Goal: Task Accomplishment & Management: Manage account settings

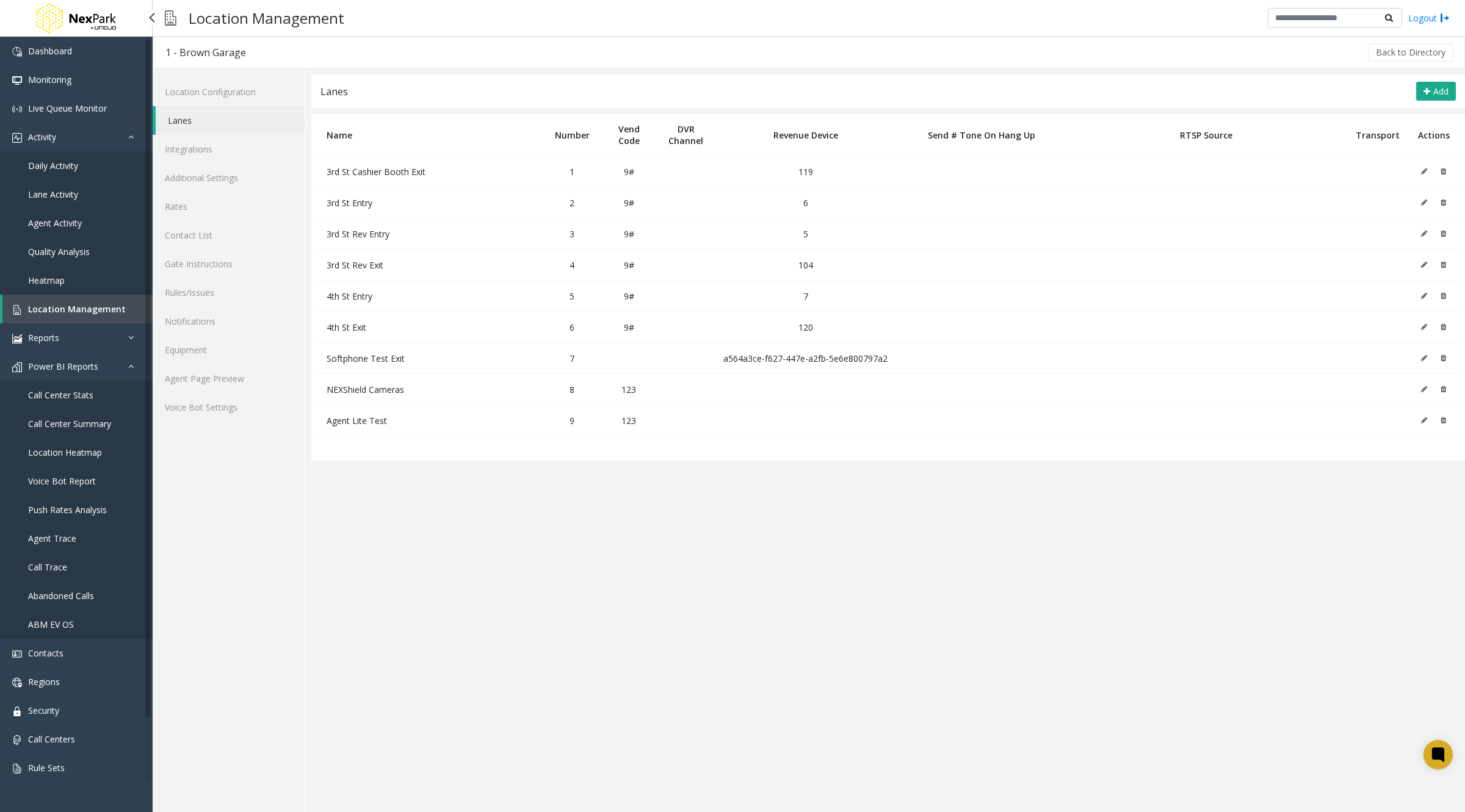
click at [75, 573] on link "Call Trace" at bounding box center [76, 567] width 153 height 29
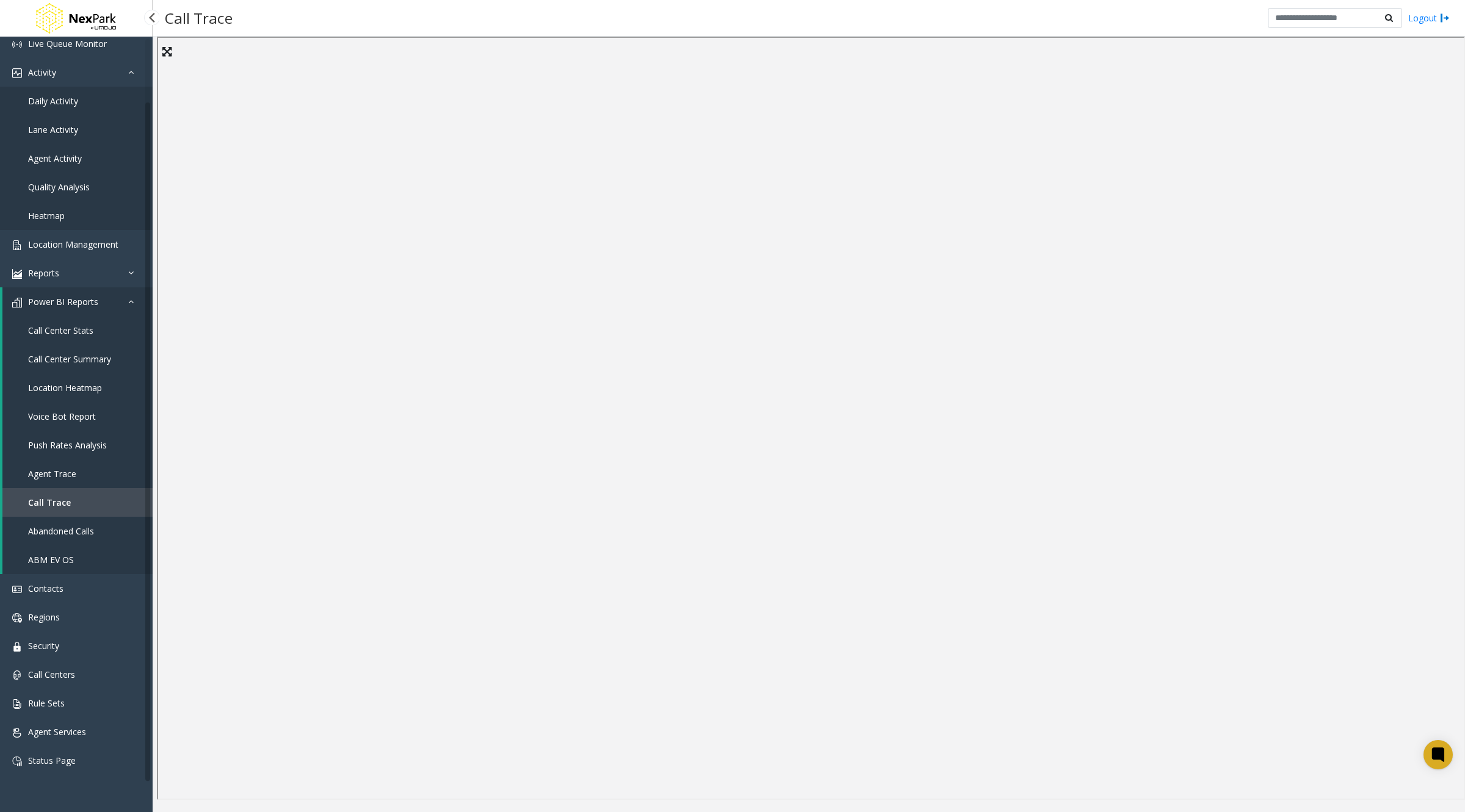
scroll to position [62, 0]
click at [68, 358] on span "Call Center Summary" at bounding box center [70, 361] width 83 height 12
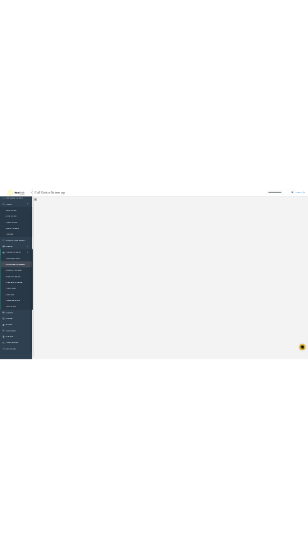
scroll to position [87, 0]
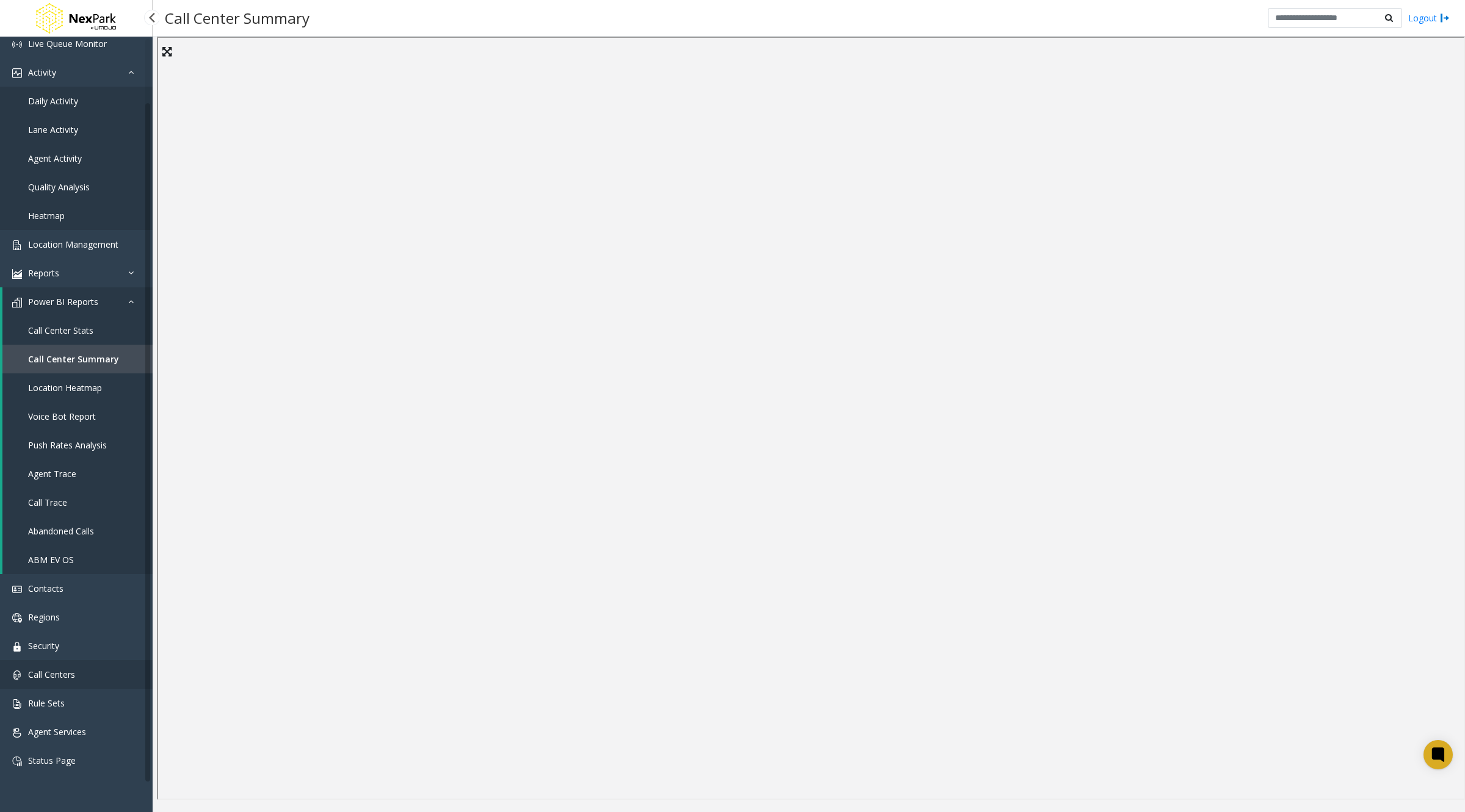
click at [60, 663] on link "Call Centers" at bounding box center [76, 674] width 153 height 29
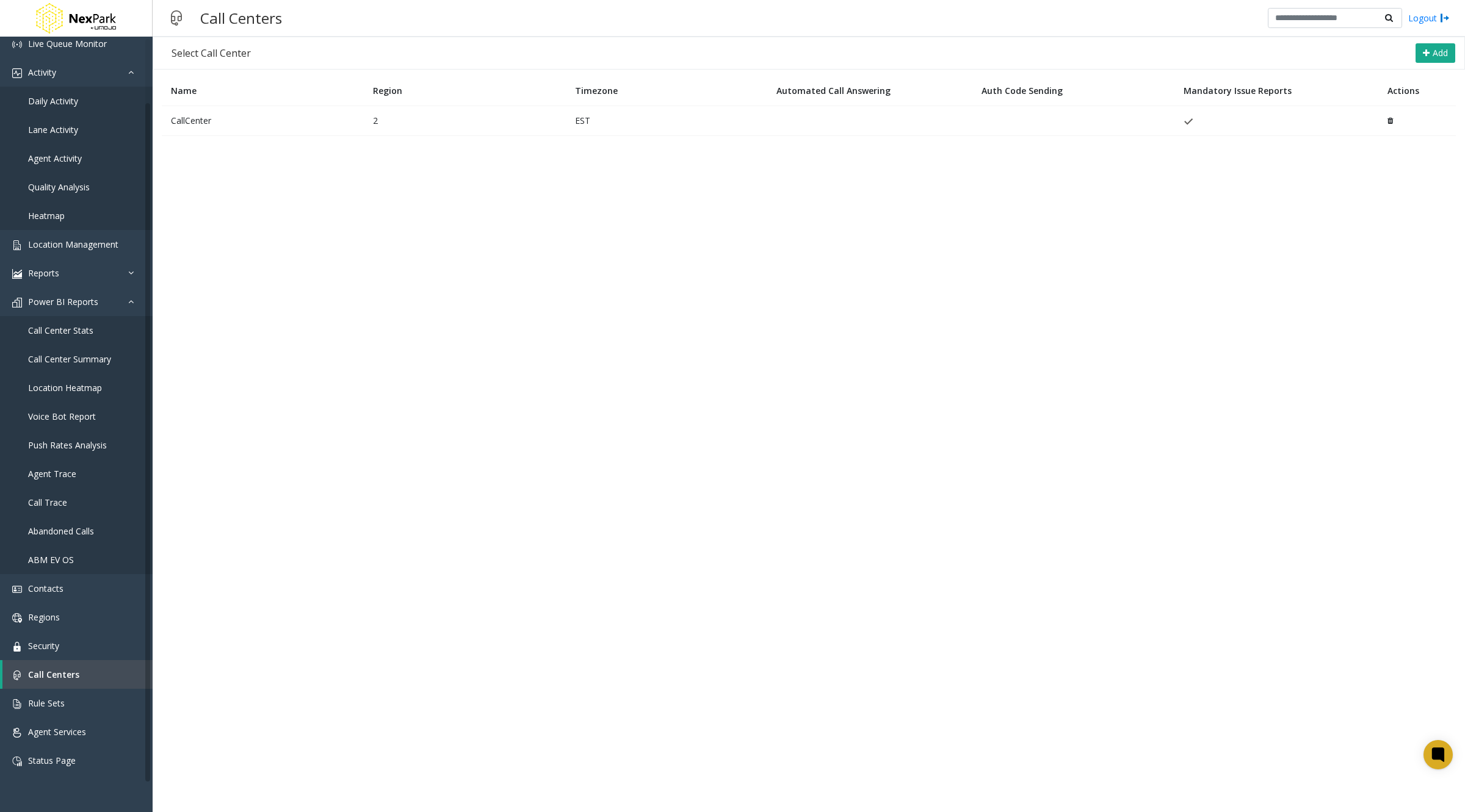
click at [199, 110] on td "CallCenter" at bounding box center [263, 120] width 202 height 30
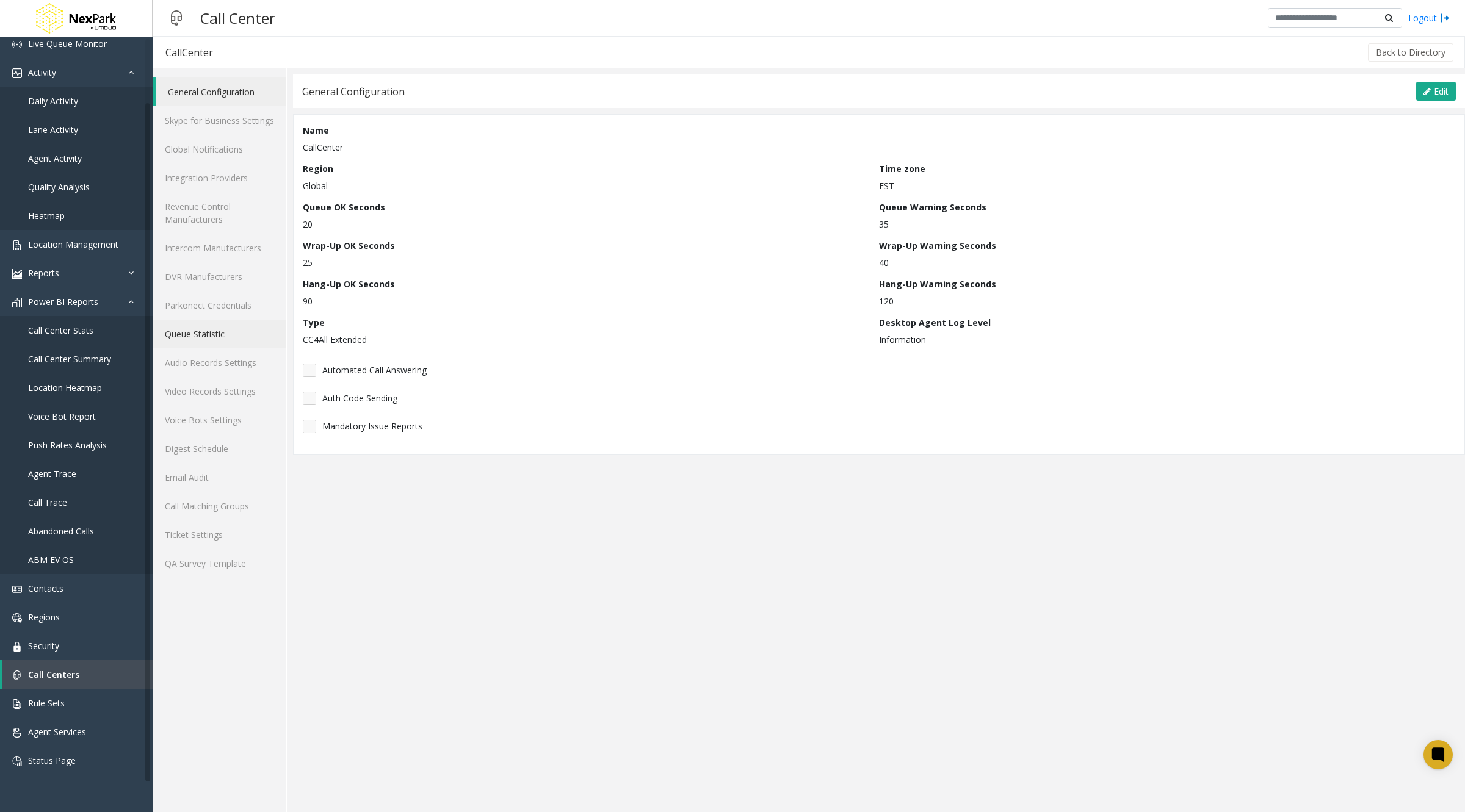
click at [249, 336] on link "Queue Statistic" at bounding box center [219, 334] width 134 height 29
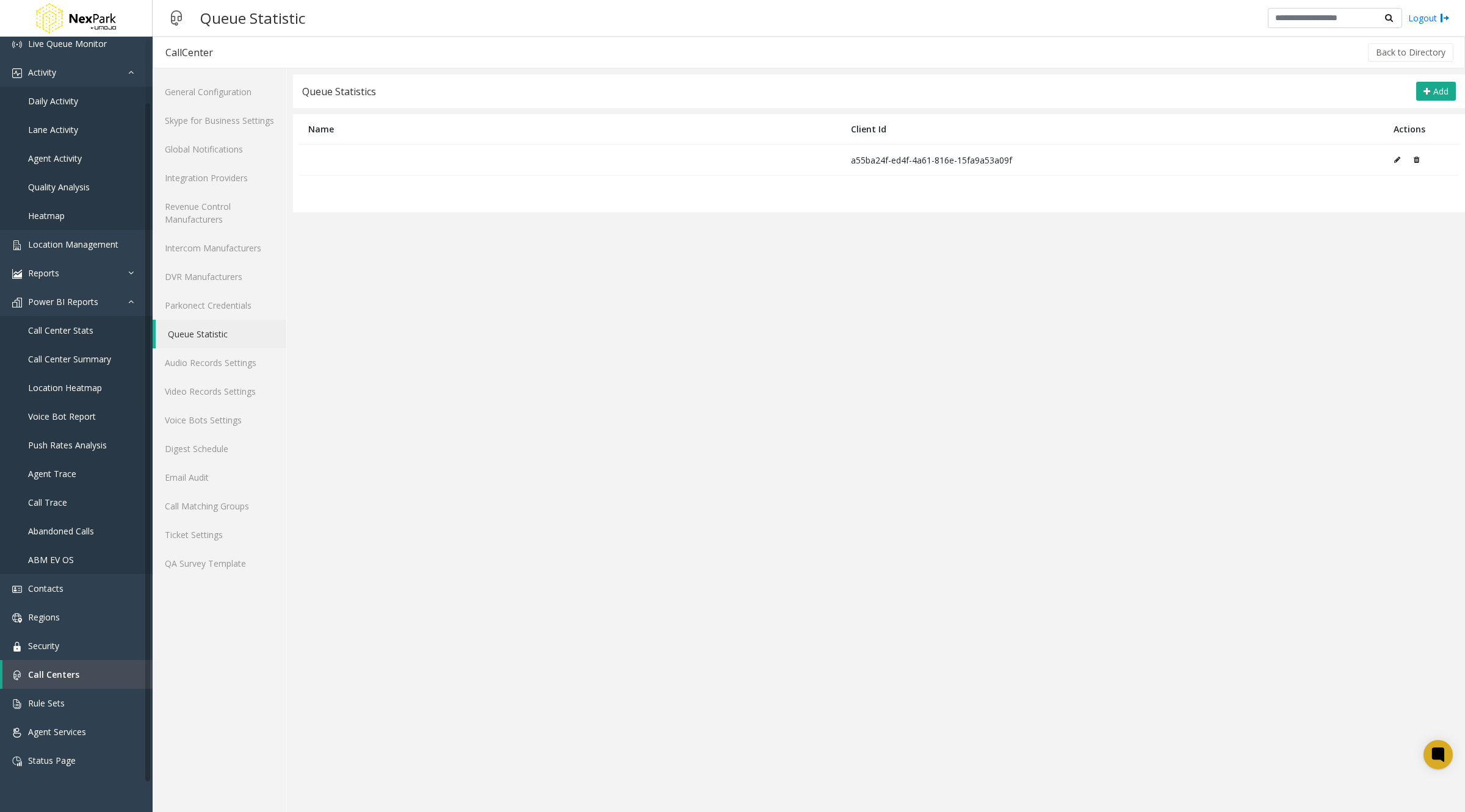
click at [667, 500] on app-cc-statistic-settings "Queue Statistics Add Name Client Id Actions a55ba24f-ed4f-4a61-816e-15fa9a53a09…" at bounding box center [879, 443] width 1172 height 738
click at [238, 123] on link "Skype for Business Settings" at bounding box center [219, 120] width 134 height 29
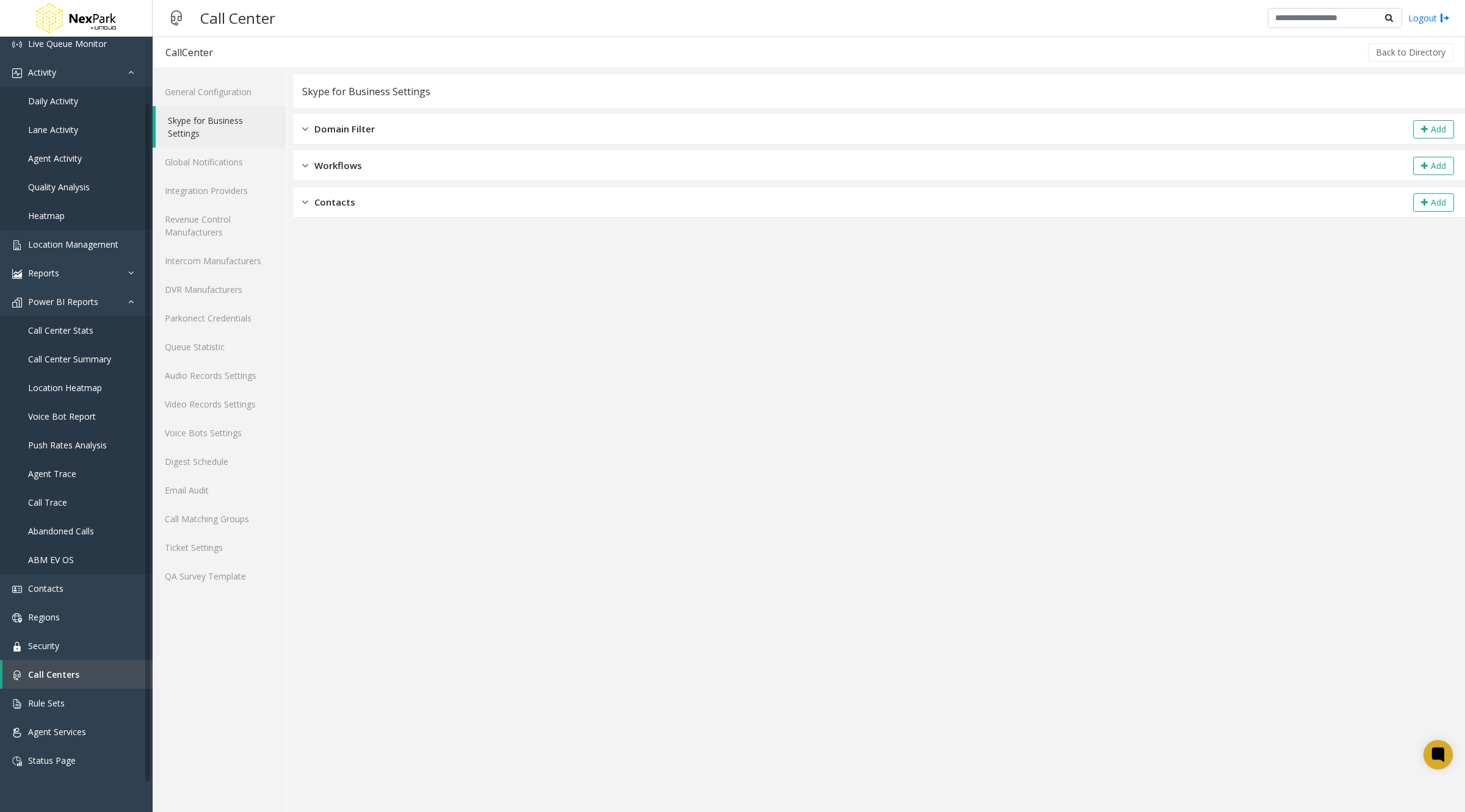
click at [346, 128] on span "Domain Filter" at bounding box center [344, 129] width 60 height 14
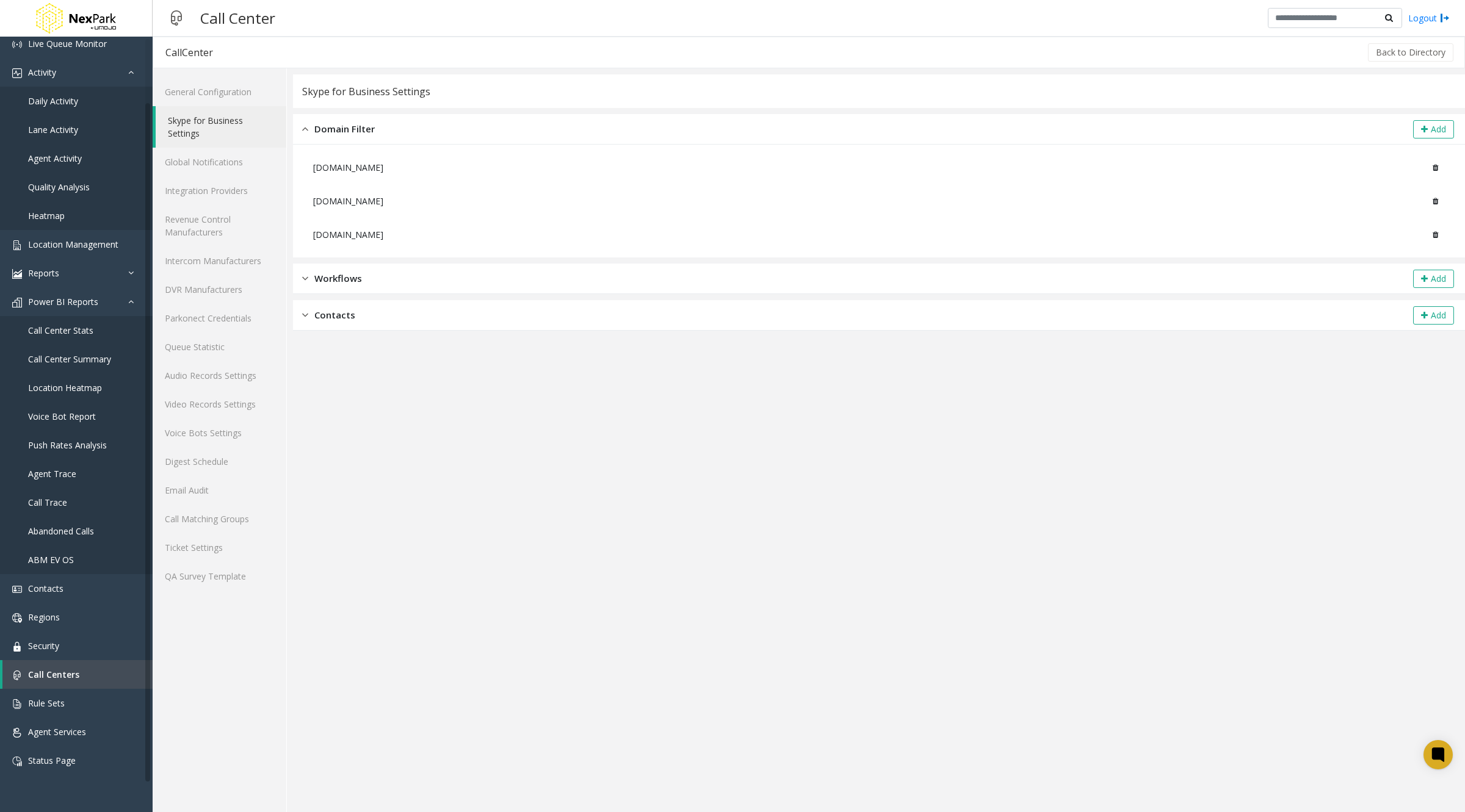
click at [345, 127] on span "Domain Filter" at bounding box center [344, 129] width 60 height 14
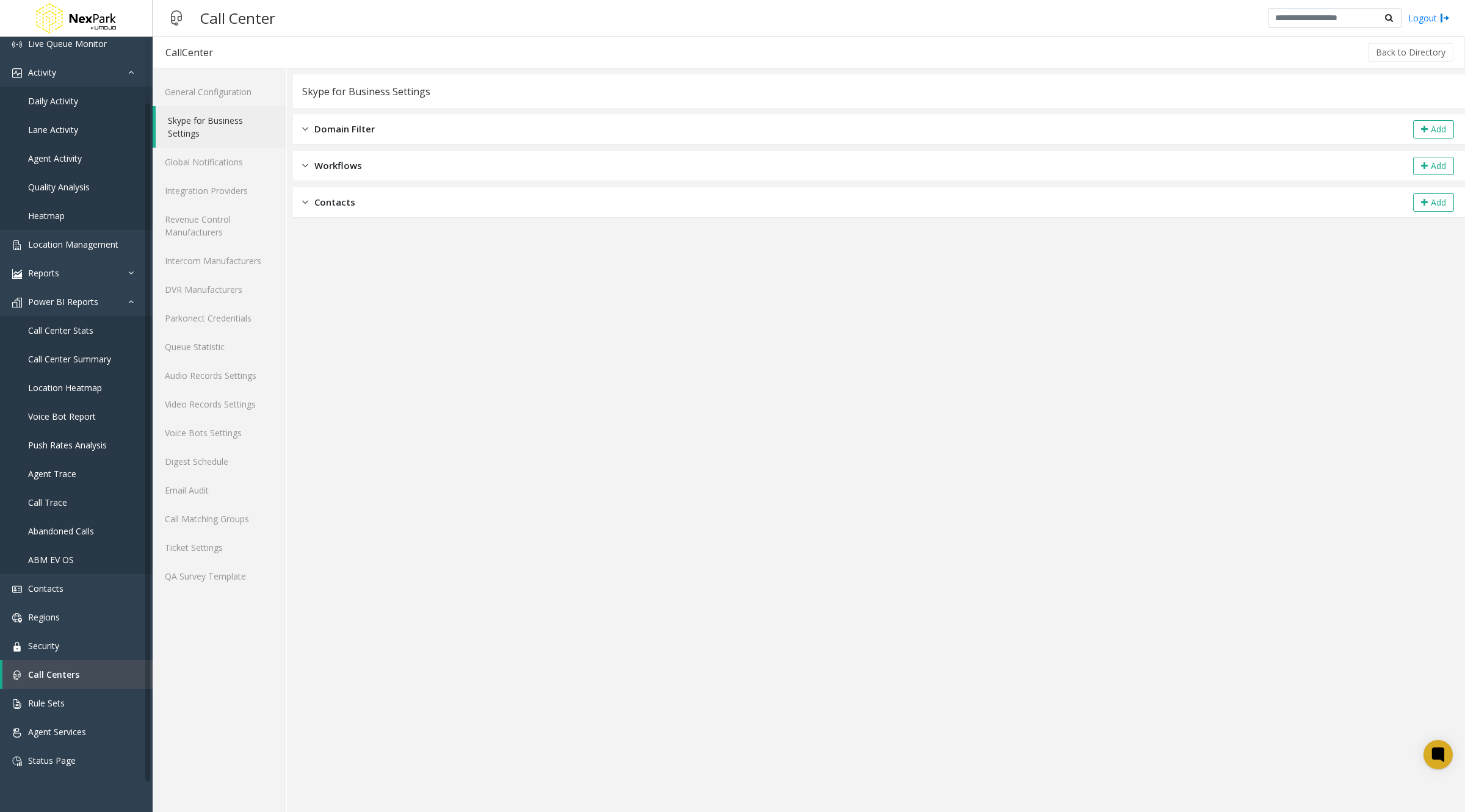
drag, startPoint x: 331, startPoint y: 130, endPoint x: 304, endPoint y: 130, distance: 27.0
click at [304, 130] on img at bounding box center [305, 129] width 6 height 14
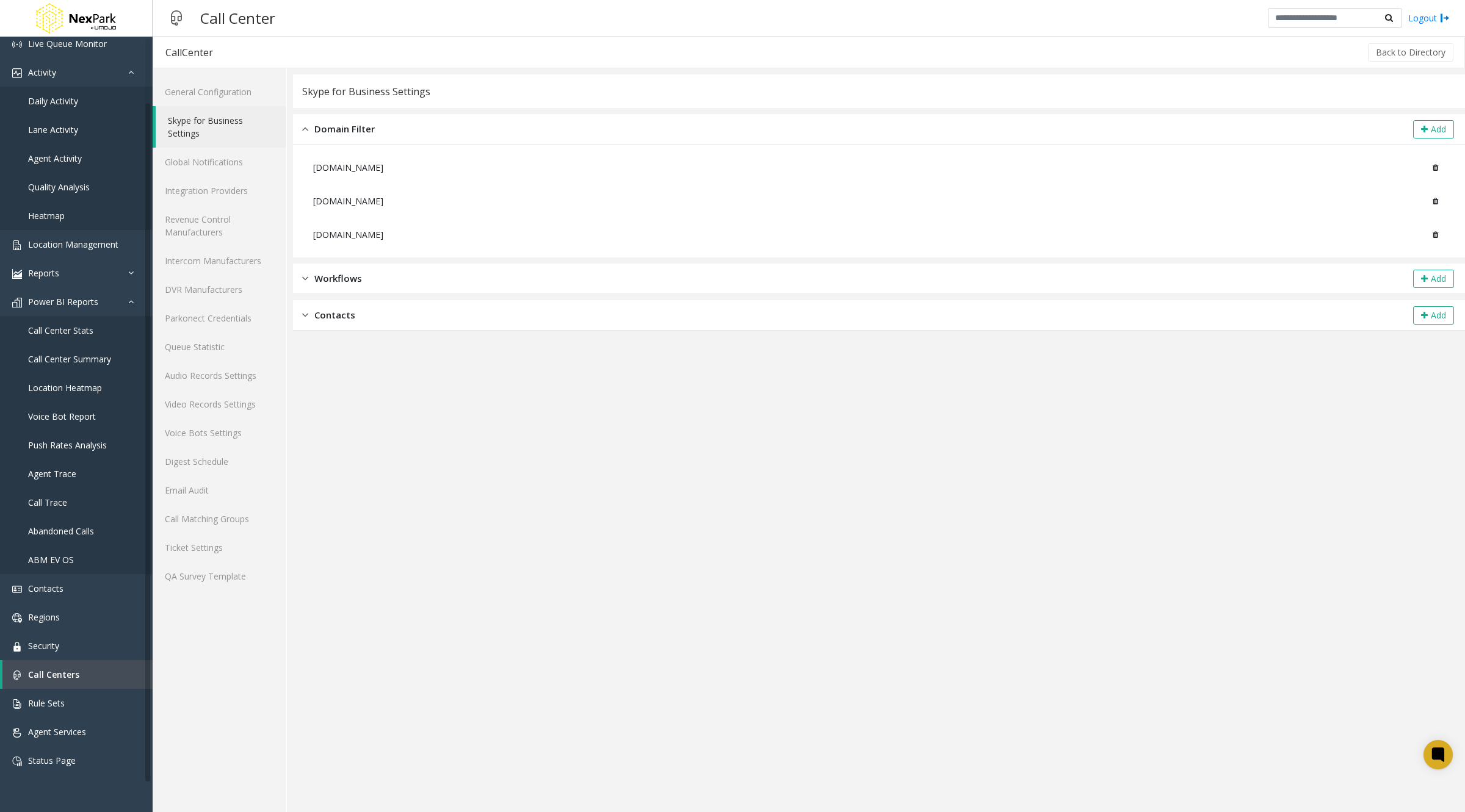
click at [301, 130] on div "Domain Filter Add" at bounding box center [879, 129] width 1172 height 30
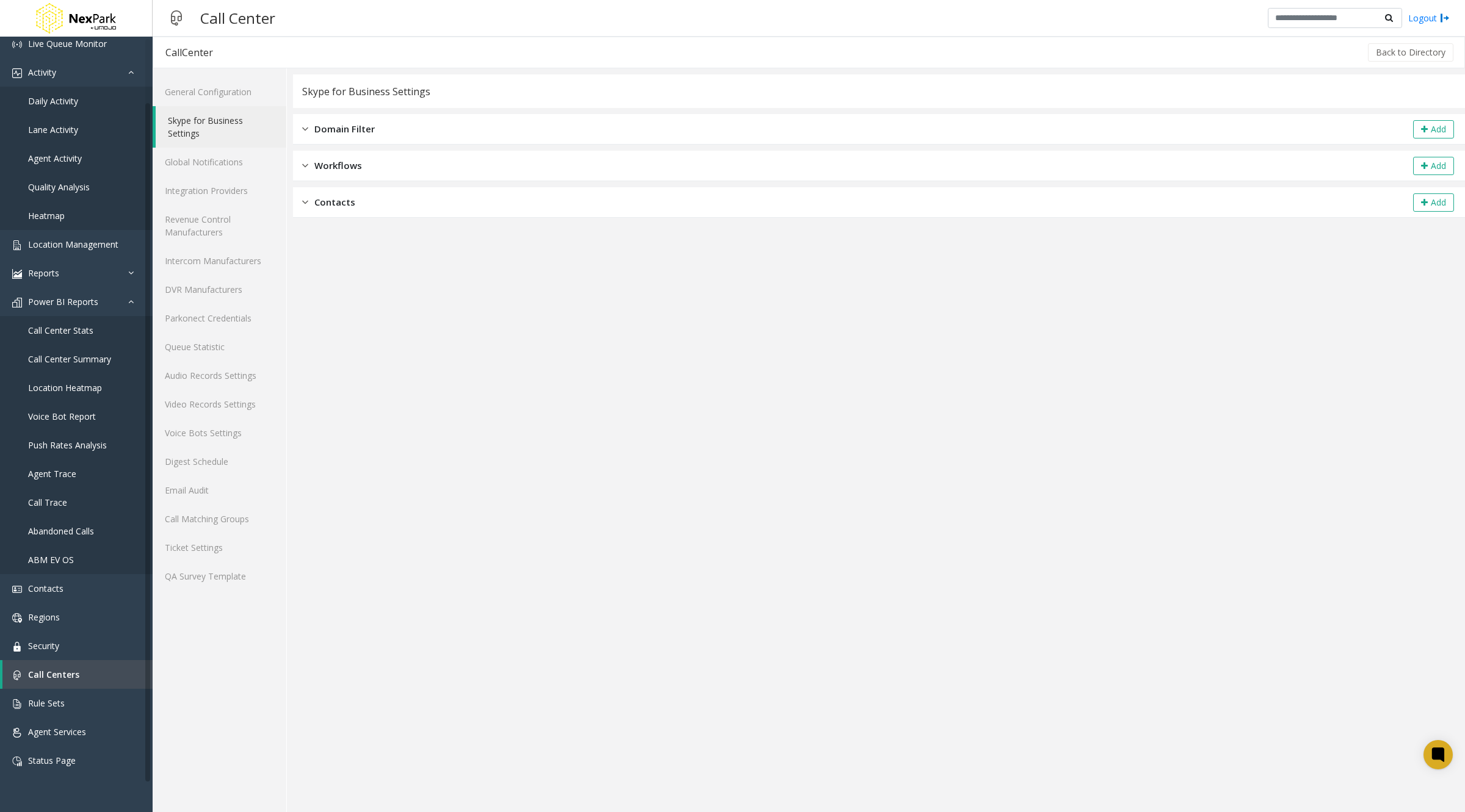
drag, startPoint x: 339, startPoint y: 135, endPoint x: 301, endPoint y: 164, distance: 47.8
click at [301, 164] on div "Workflows Add" at bounding box center [879, 166] width 1172 height 30
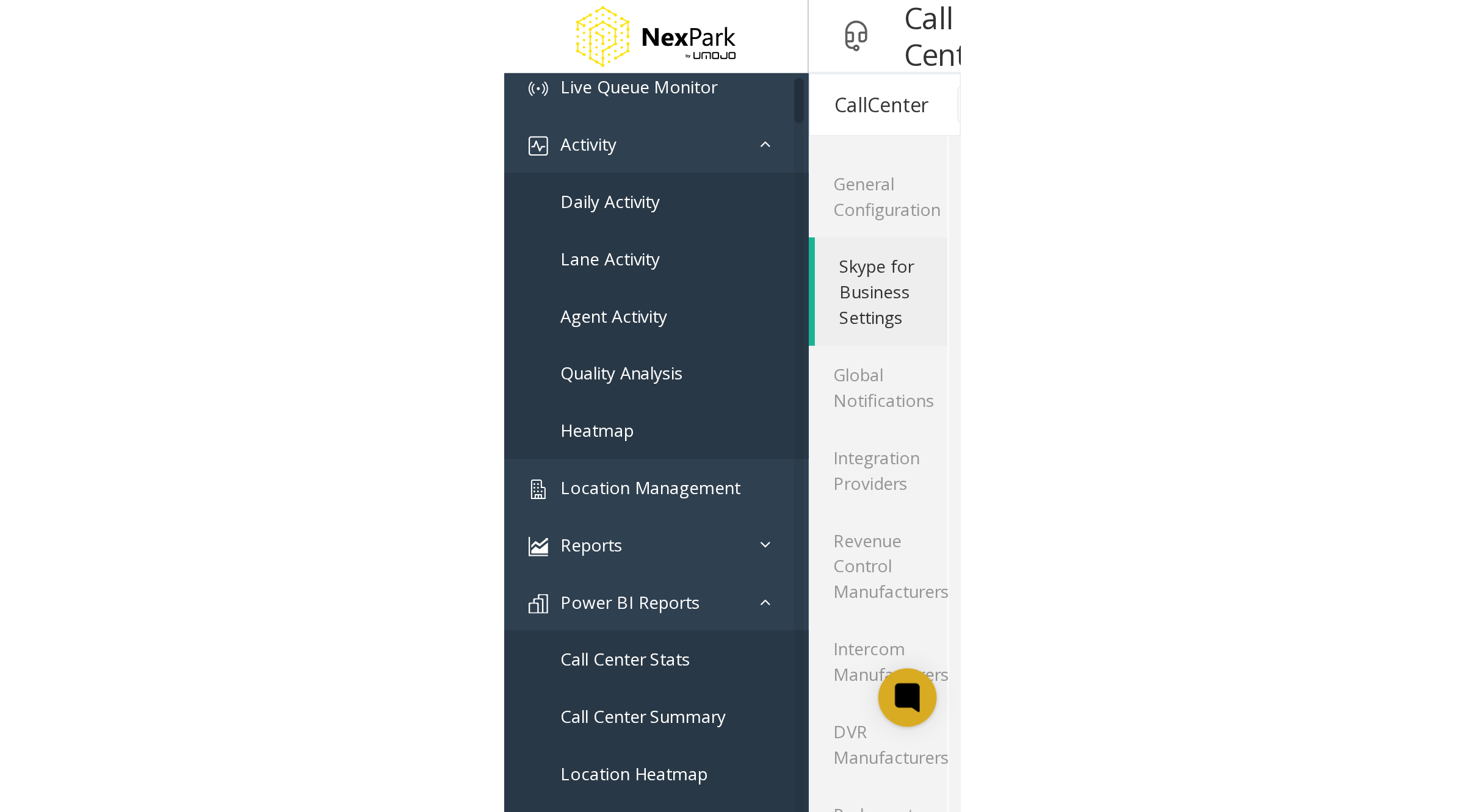
scroll to position [65, 0]
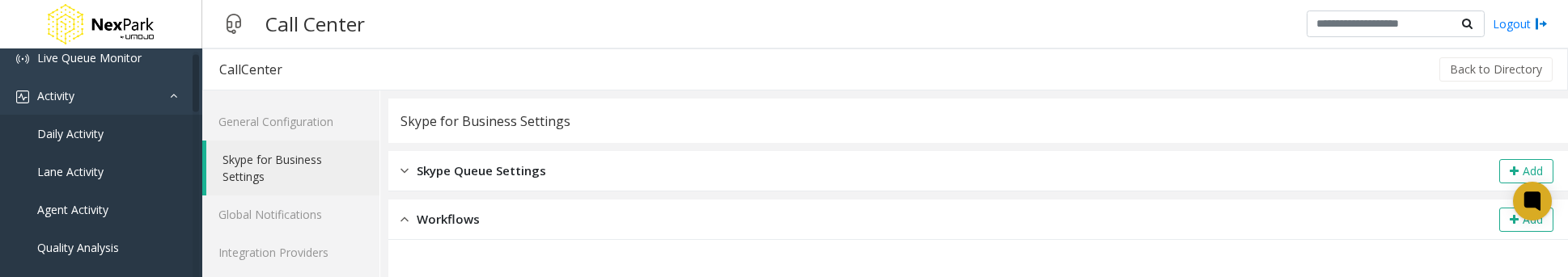
click at [705, 51] on div "Back to Directory" at bounding box center [927, 69] width 1256 height 40
click at [727, 52] on div "Back to Directory" at bounding box center [927, 69] width 1256 height 40
click at [778, 52] on div "Back to Directory" at bounding box center [927, 69] width 1256 height 40
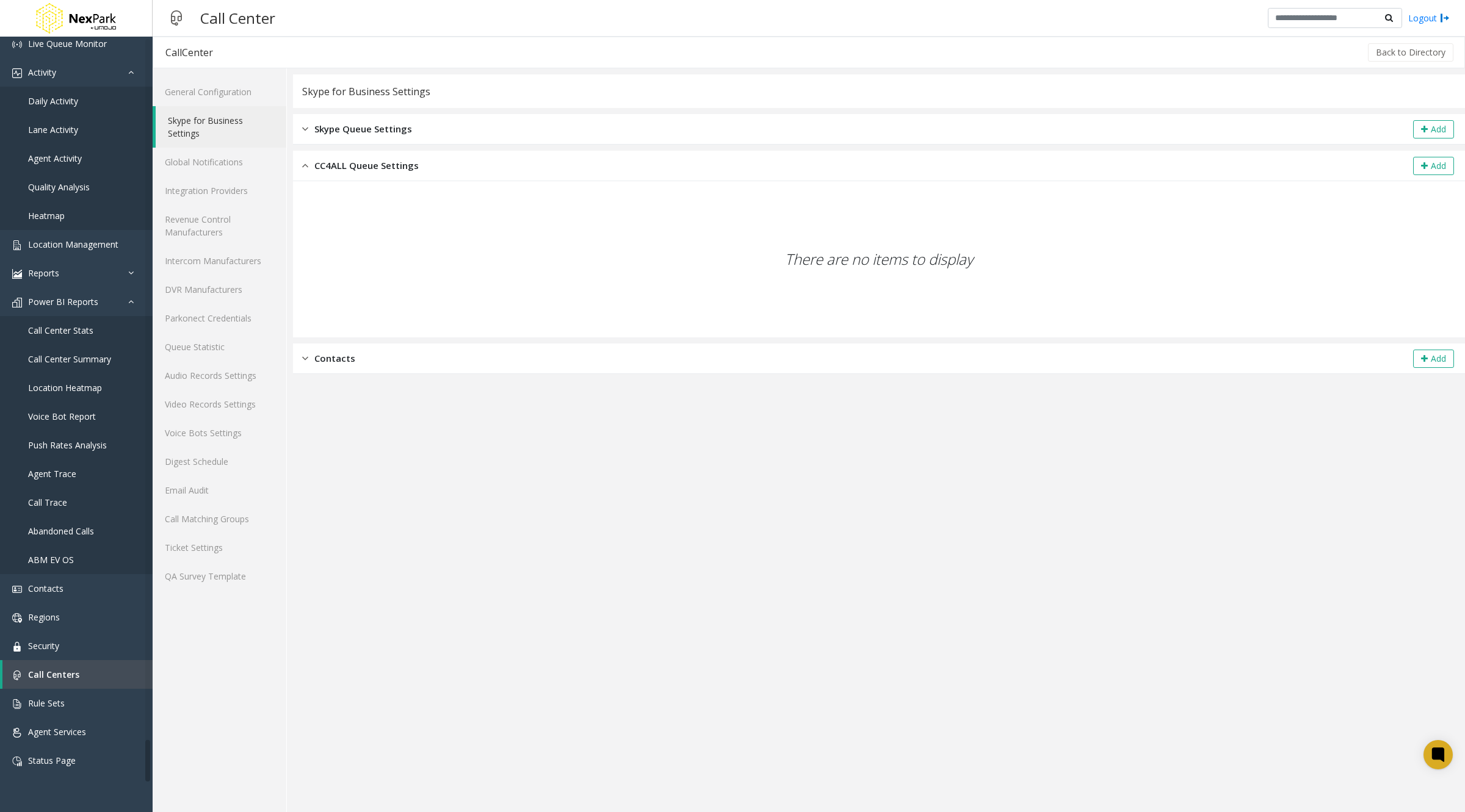
click at [302, 164] on img at bounding box center [305, 165] width 6 height 14
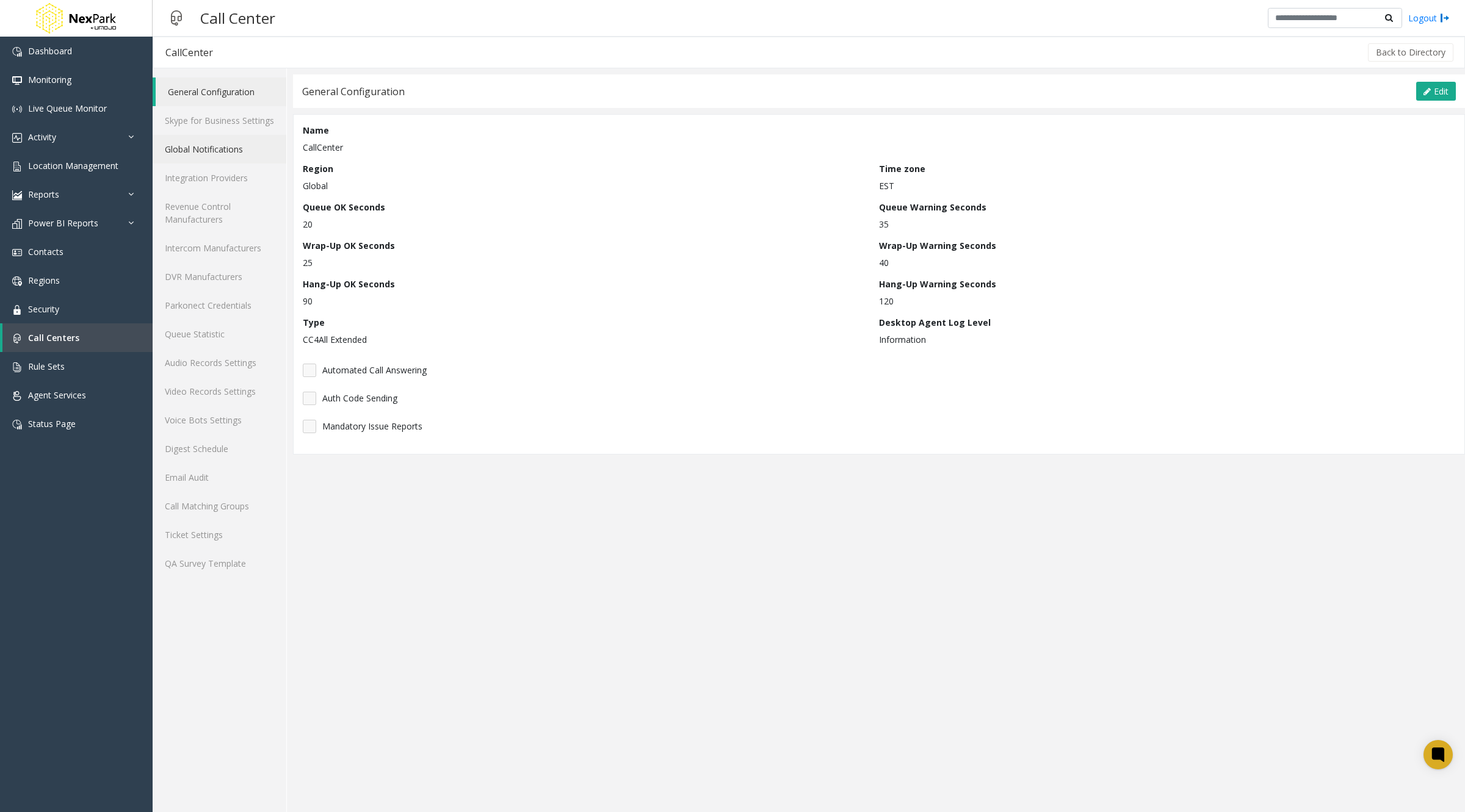
click at [205, 155] on link "Global Notifications" at bounding box center [219, 149] width 134 height 29
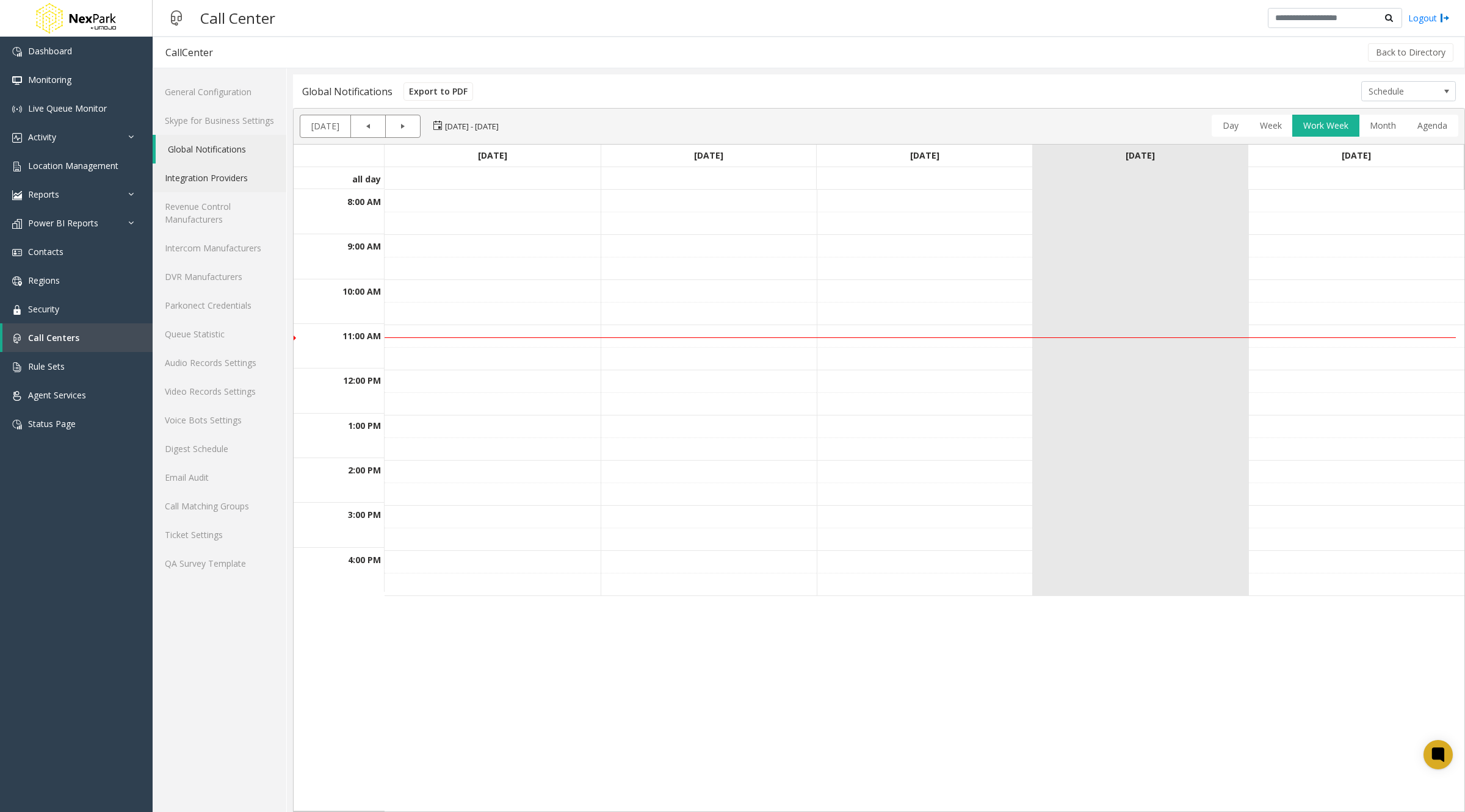
click at [211, 180] on link "Integration Providers" at bounding box center [219, 178] width 134 height 29
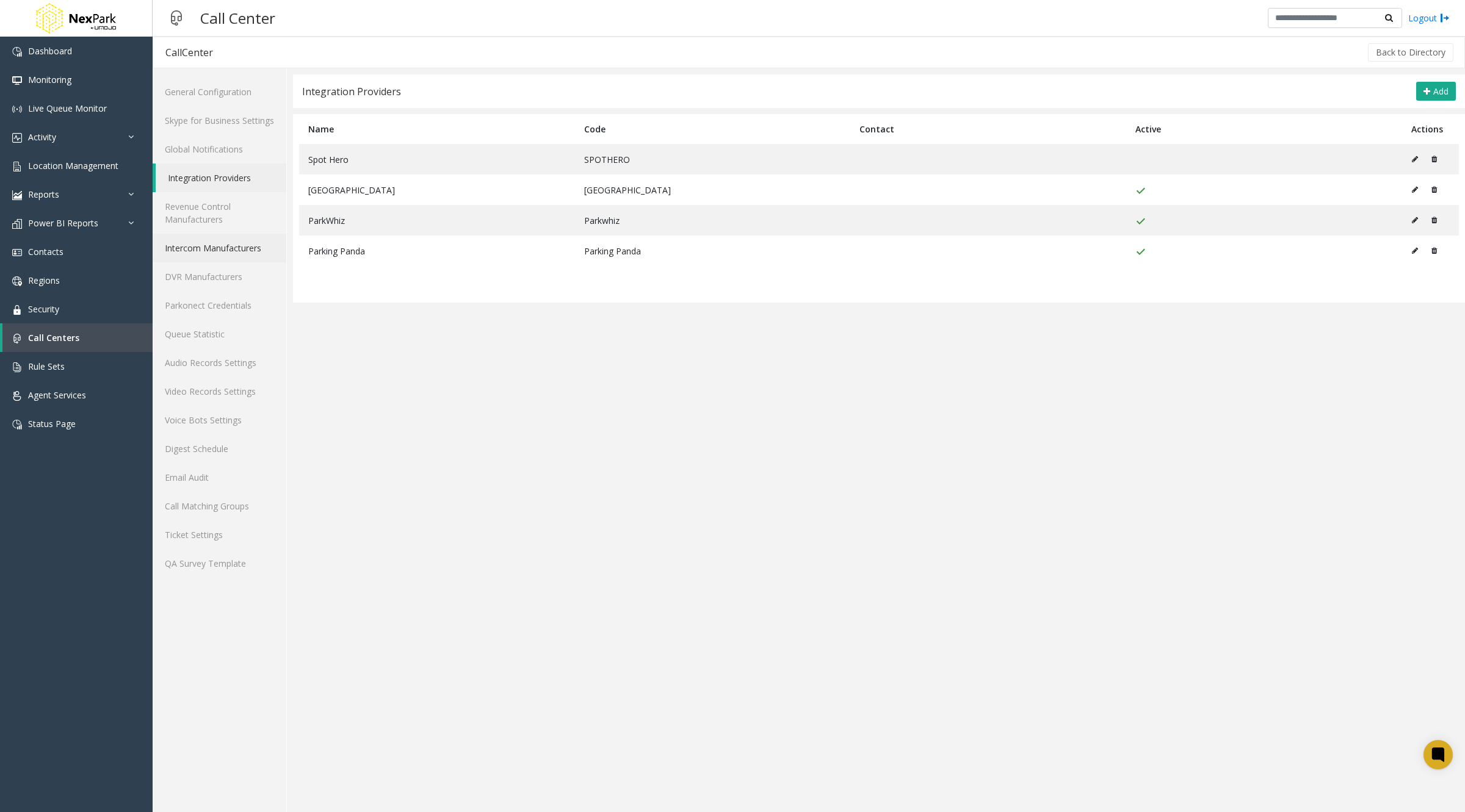
click at [207, 249] on link "Intercom Manufacturers" at bounding box center [219, 248] width 134 height 29
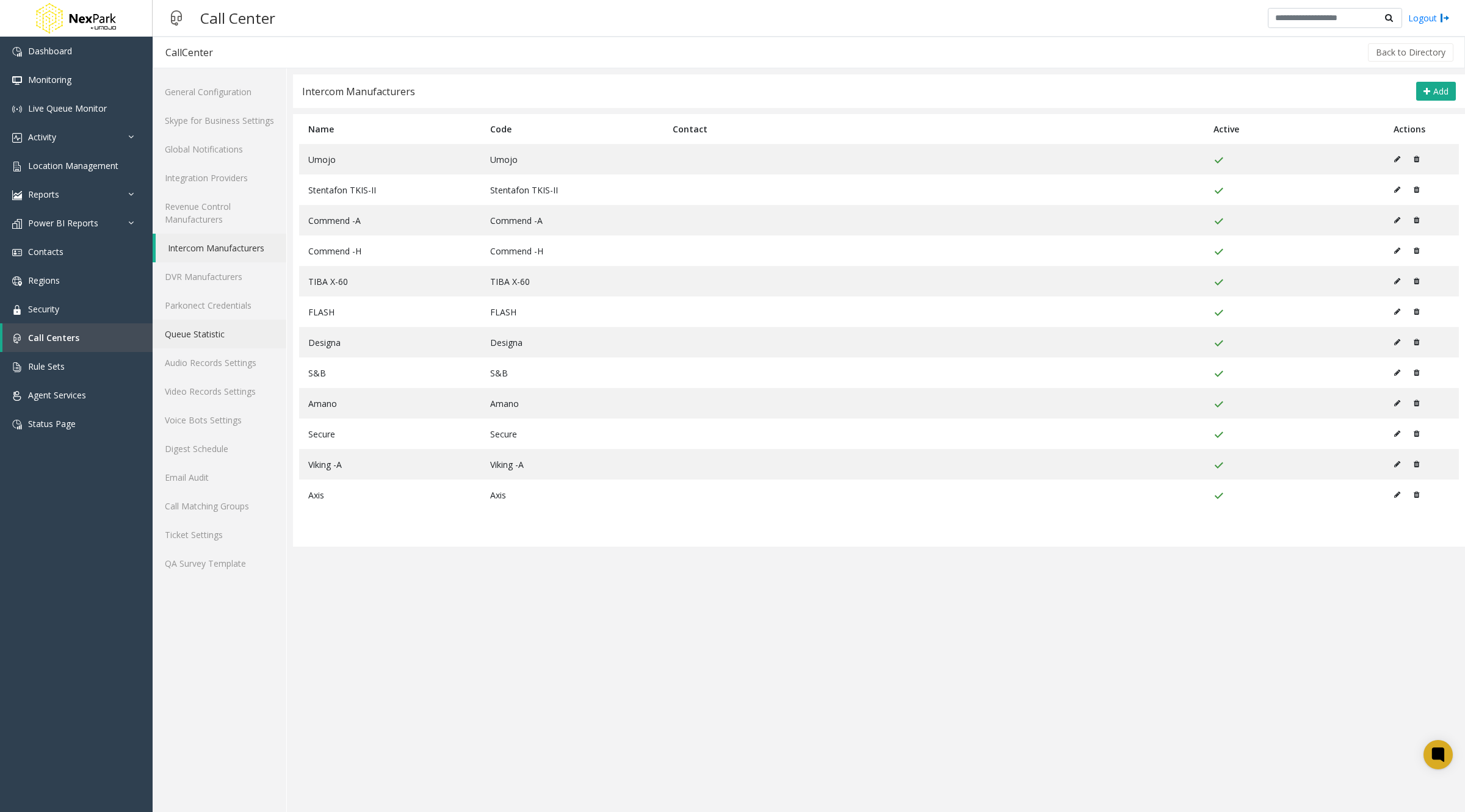
click at [193, 334] on link "Queue Statistic" at bounding box center [219, 334] width 134 height 29
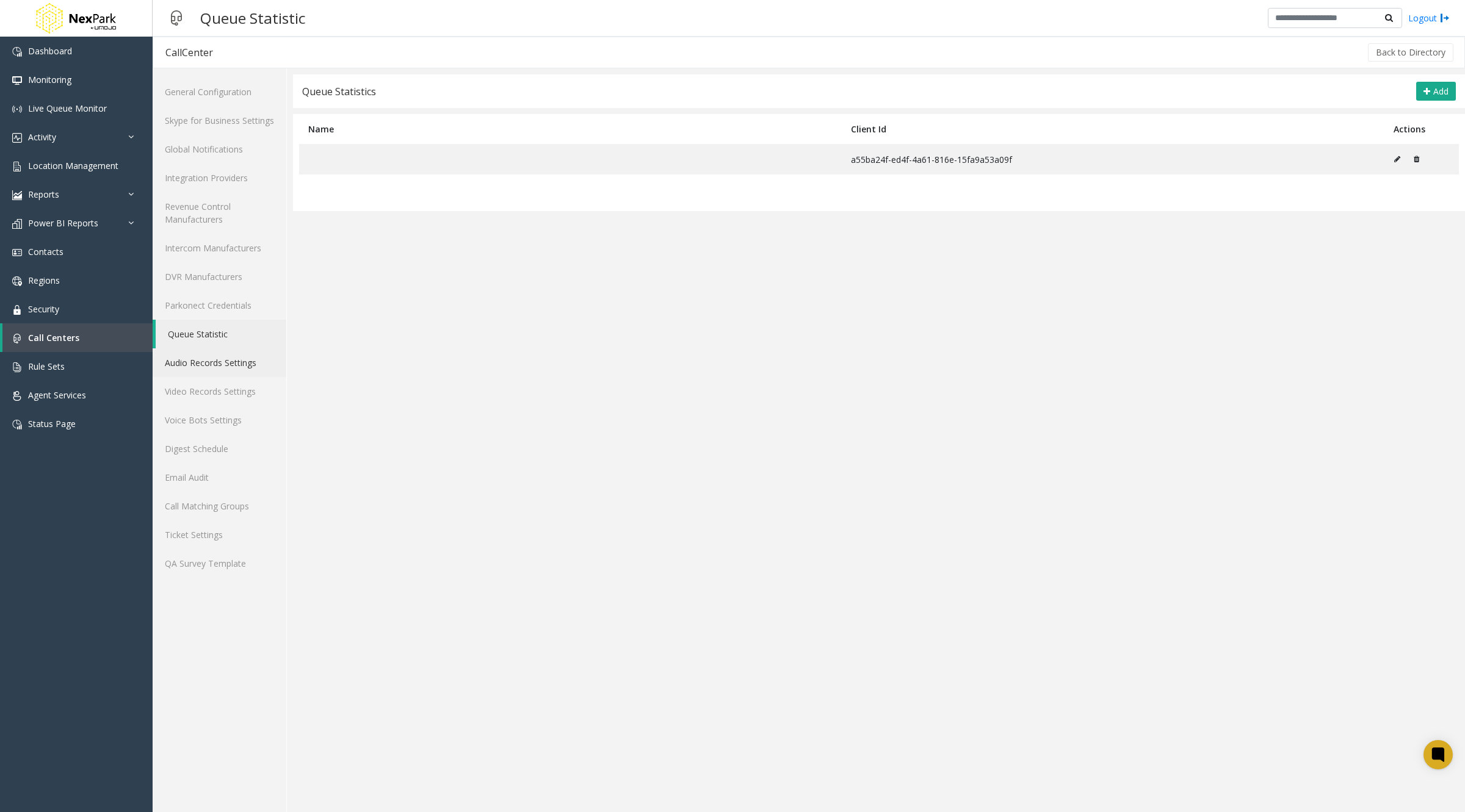
click at [193, 366] on link "Audio Records Settings" at bounding box center [219, 362] width 134 height 29
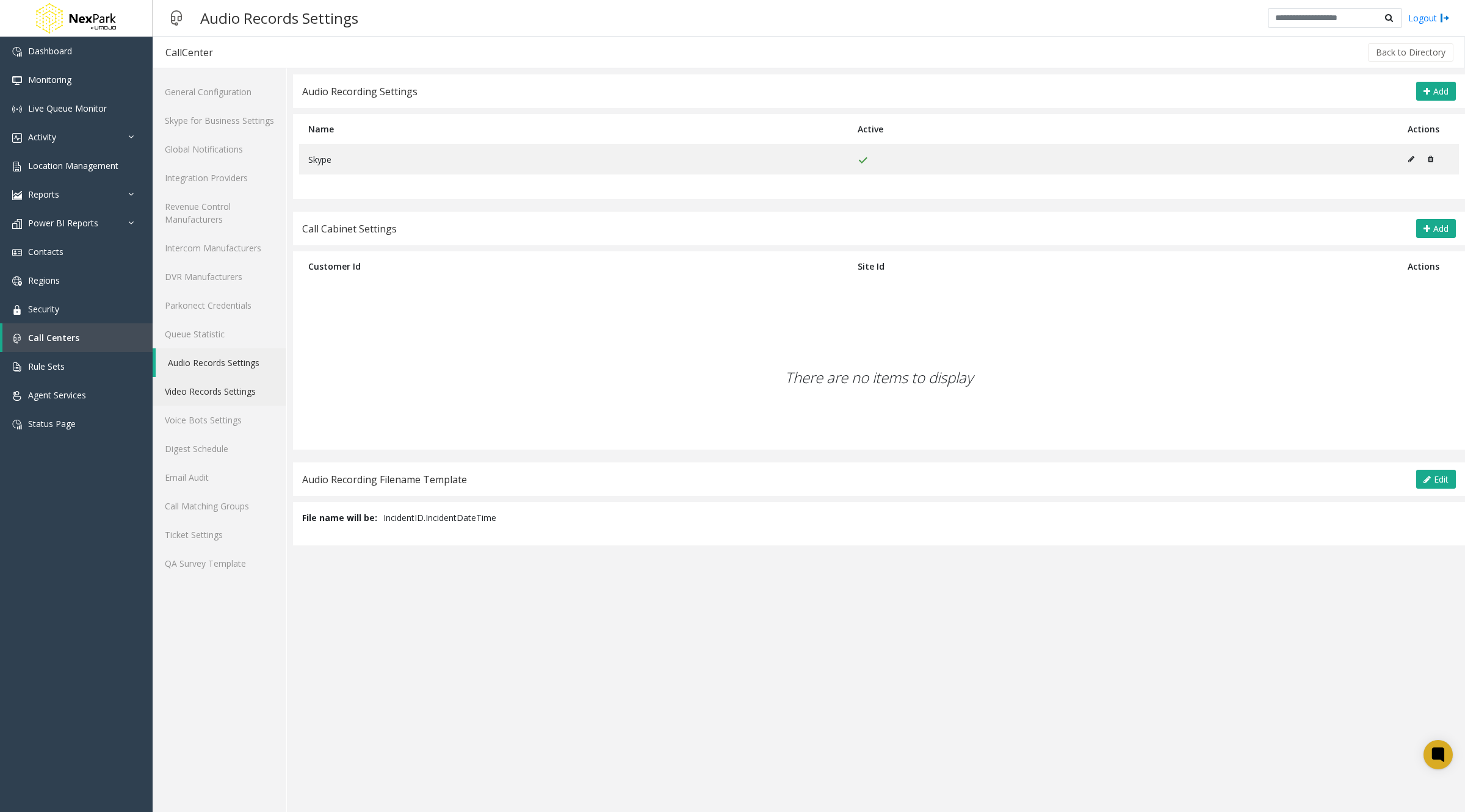
click at [193, 387] on link "Video Records Settings" at bounding box center [219, 391] width 134 height 29
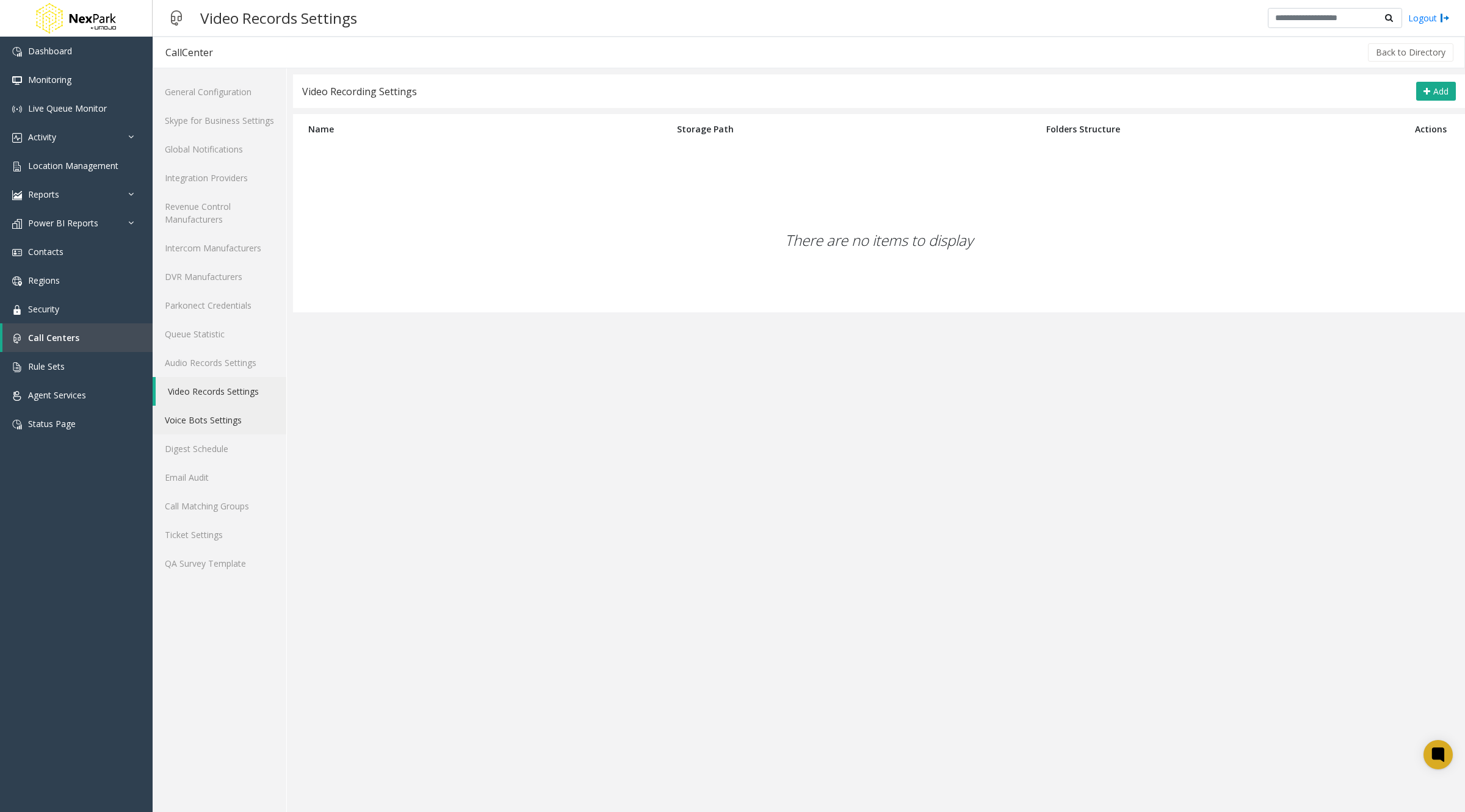
click at [188, 431] on link "Voice Bots Settings" at bounding box center [219, 419] width 134 height 29
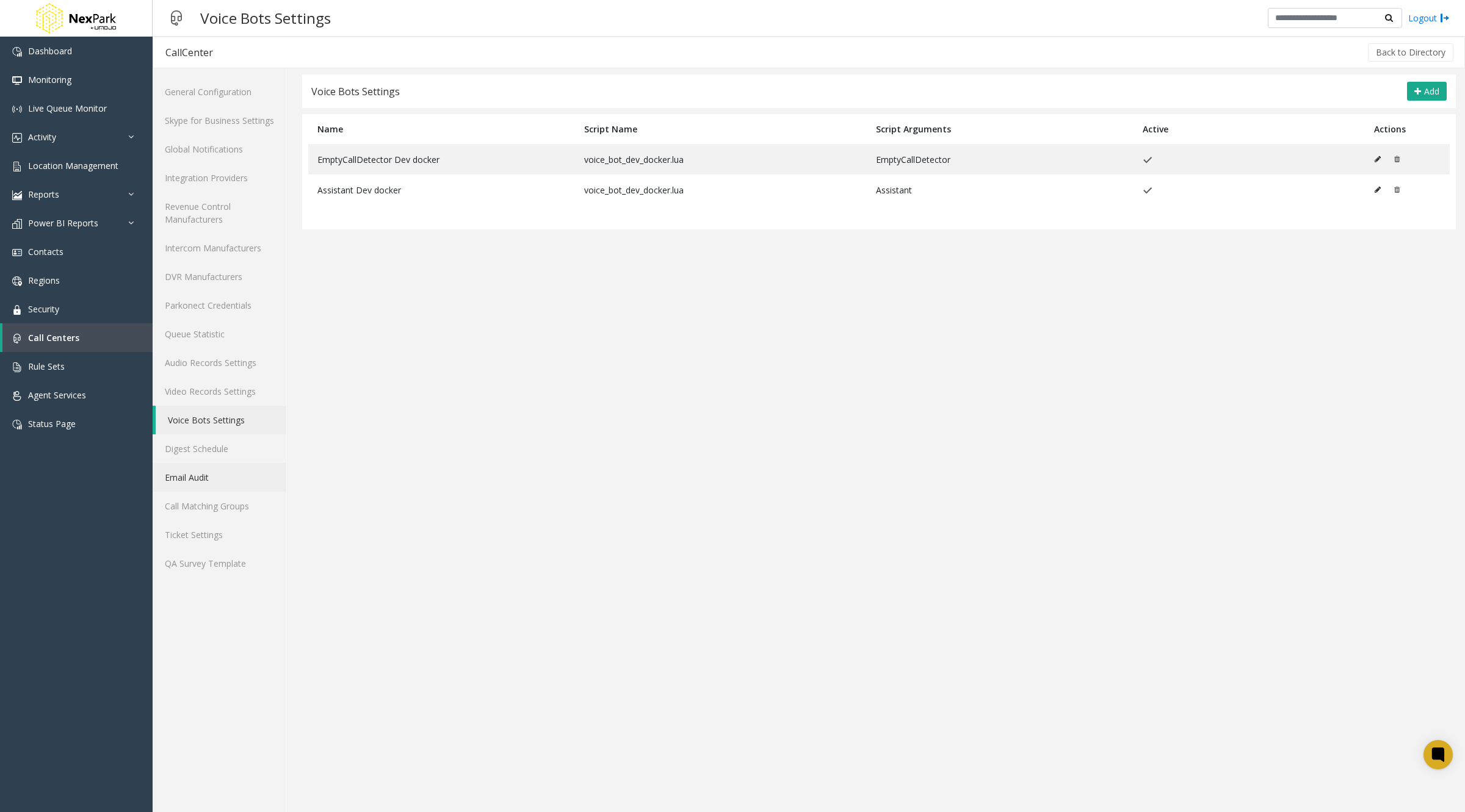
click at [191, 463] on link "Email Audit" at bounding box center [219, 477] width 134 height 29
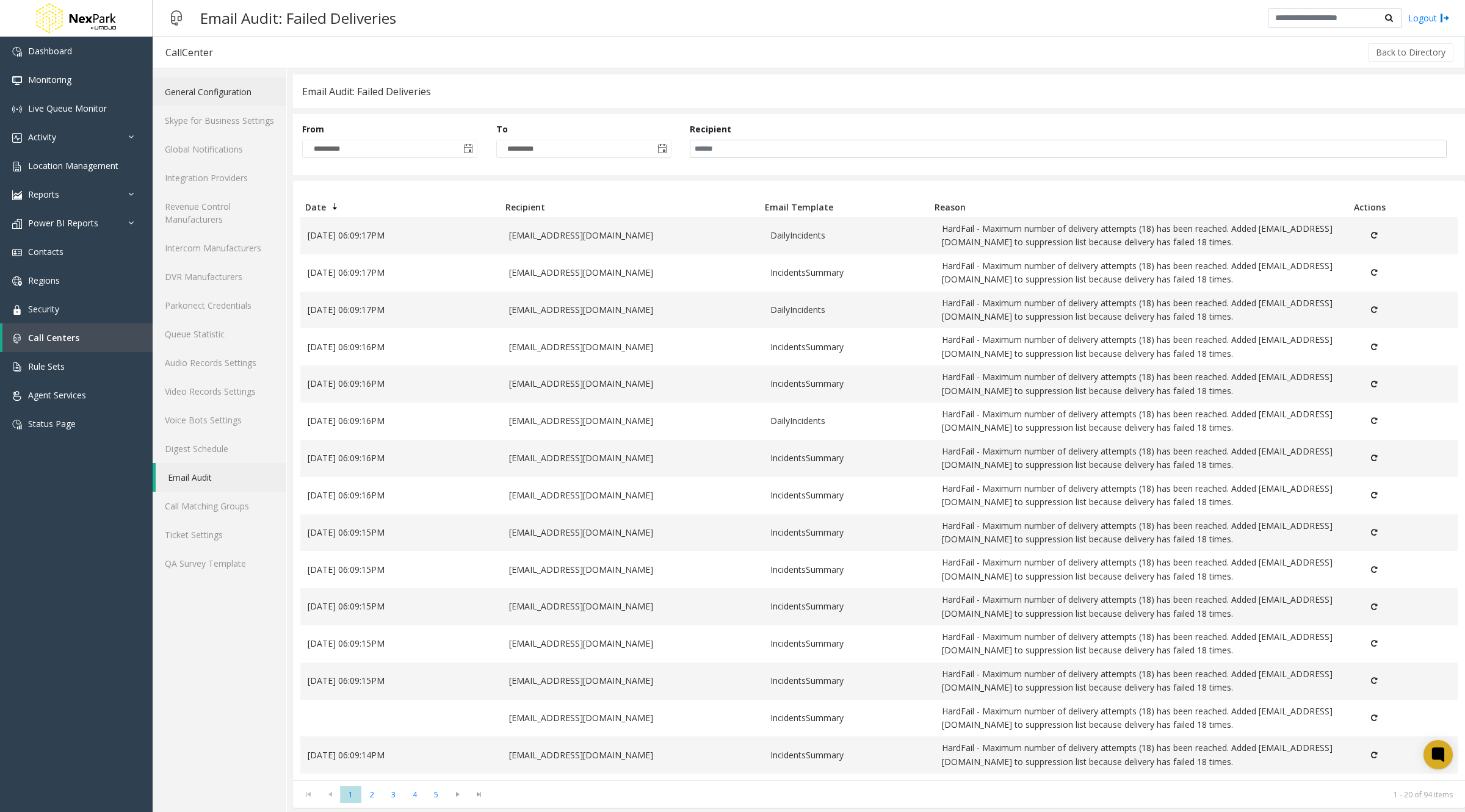
click at [196, 86] on link "General Configuration" at bounding box center [219, 91] width 134 height 29
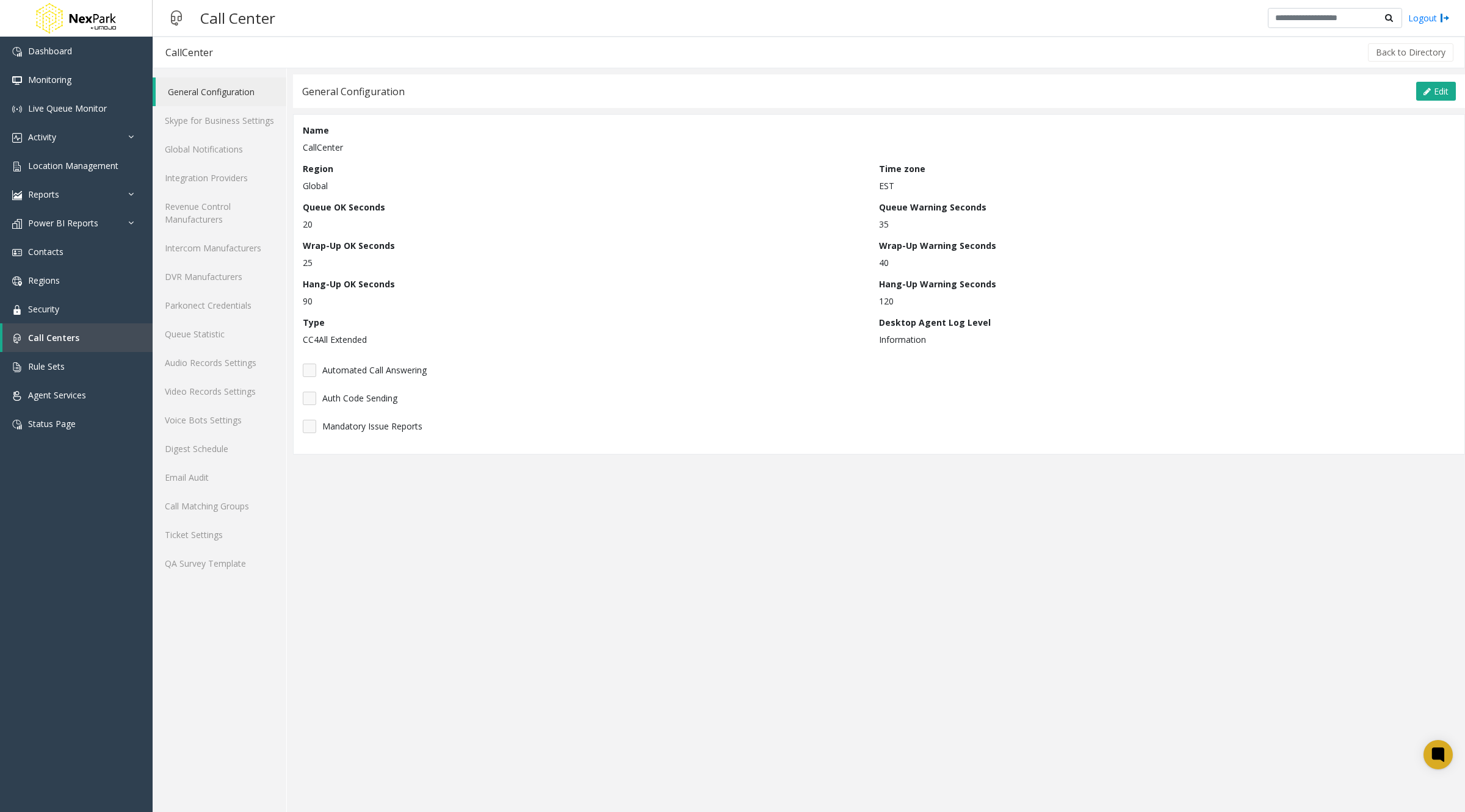
drag, startPoint x: 302, startPoint y: 338, endPoint x: 400, endPoint y: 335, distance: 98.0
click at [400, 335] on div "Name CallCenter Region Global Time zone EST Queue OK Seconds 20 Queue Warning S…" at bounding box center [879, 284] width 1172 height 341
click at [220, 341] on link "Queue Statistic" at bounding box center [219, 334] width 134 height 29
